Goal: Task Accomplishment & Management: Use online tool/utility

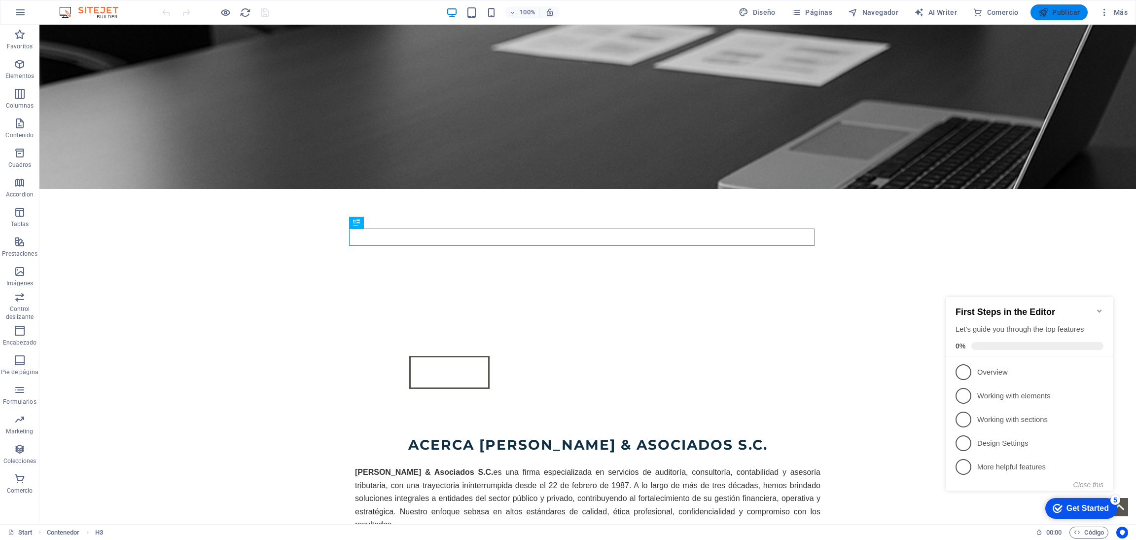
click at [1052, 13] on span "Publicar" at bounding box center [1060, 12] width 42 height 10
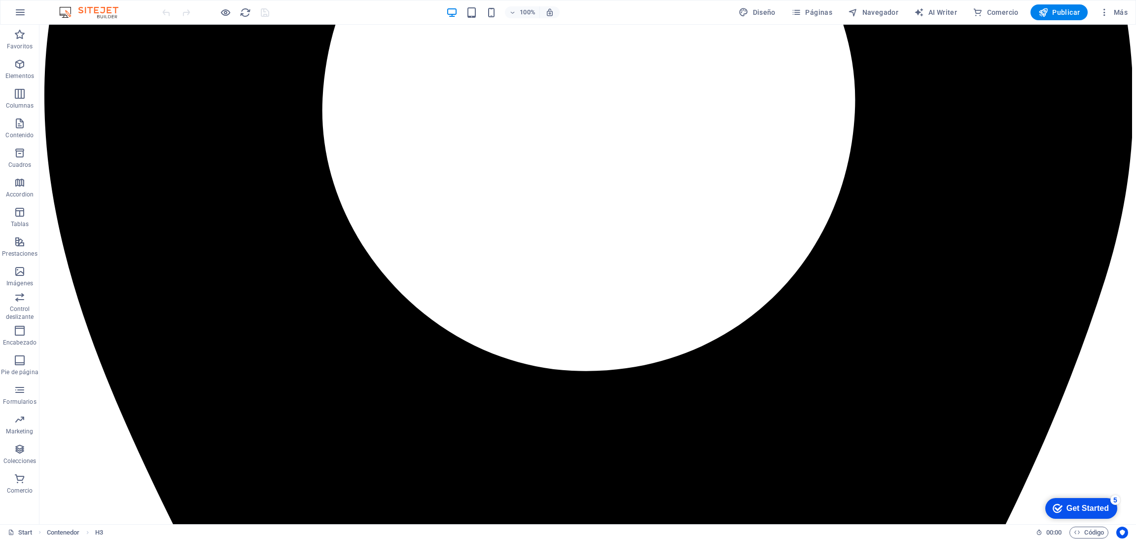
scroll to position [650, 0]
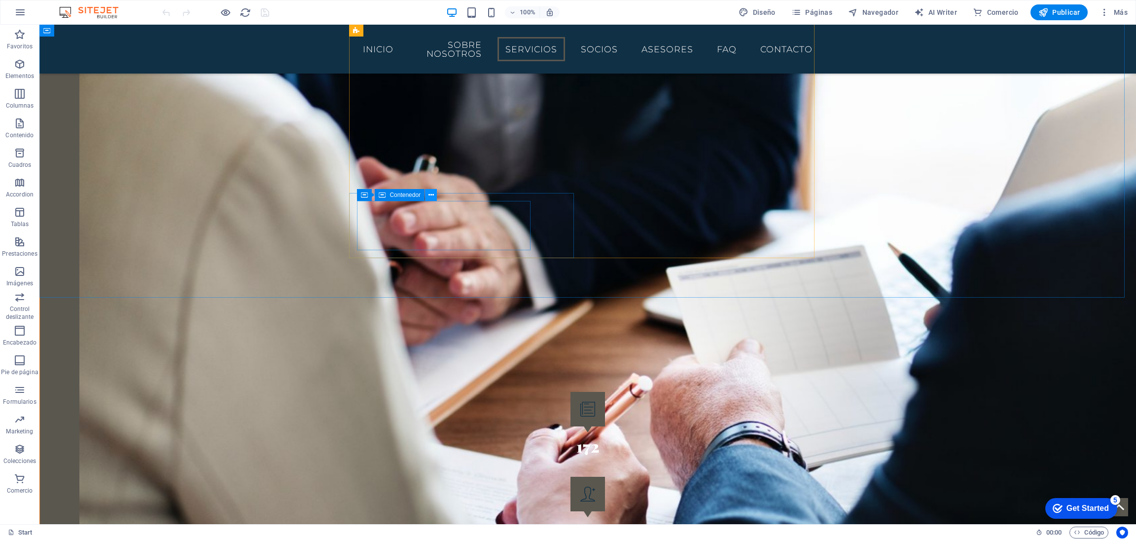
click at [429, 193] on icon at bounding box center [431, 195] width 5 height 10
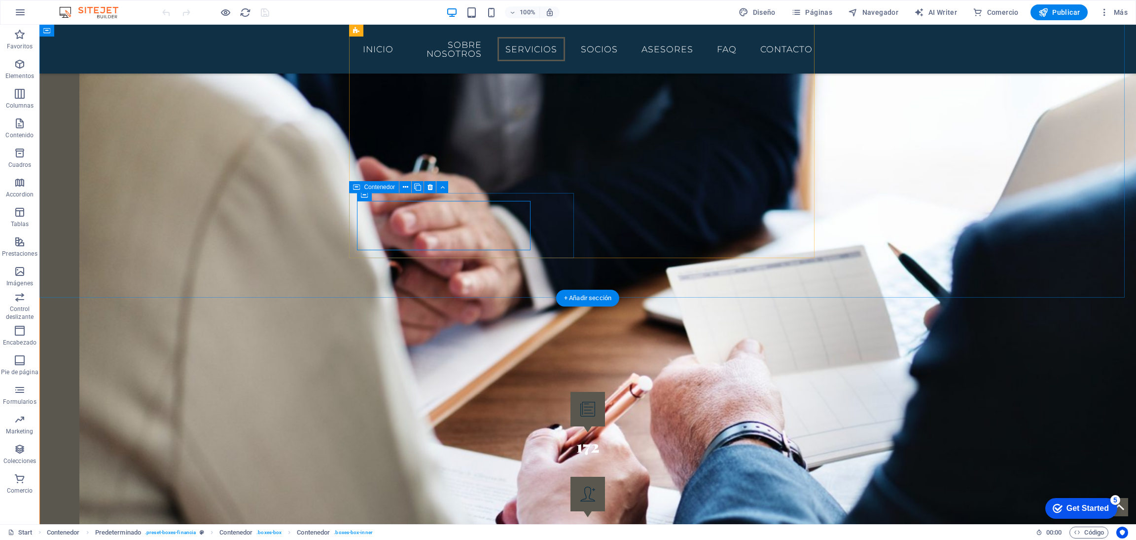
click at [422, 186] on button at bounding box center [418, 187] width 12 height 12
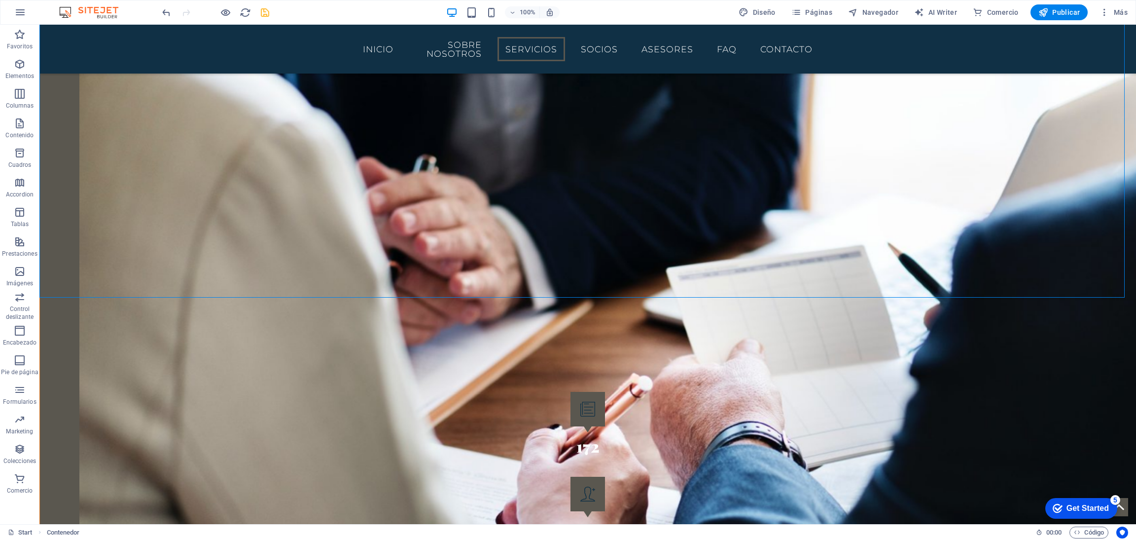
click at [269, 15] on icon "save" at bounding box center [264, 12] width 11 height 11
click at [1050, 13] on span "Publicar" at bounding box center [1060, 12] width 42 height 10
